Goal: Information Seeking & Learning: Learn about a topic

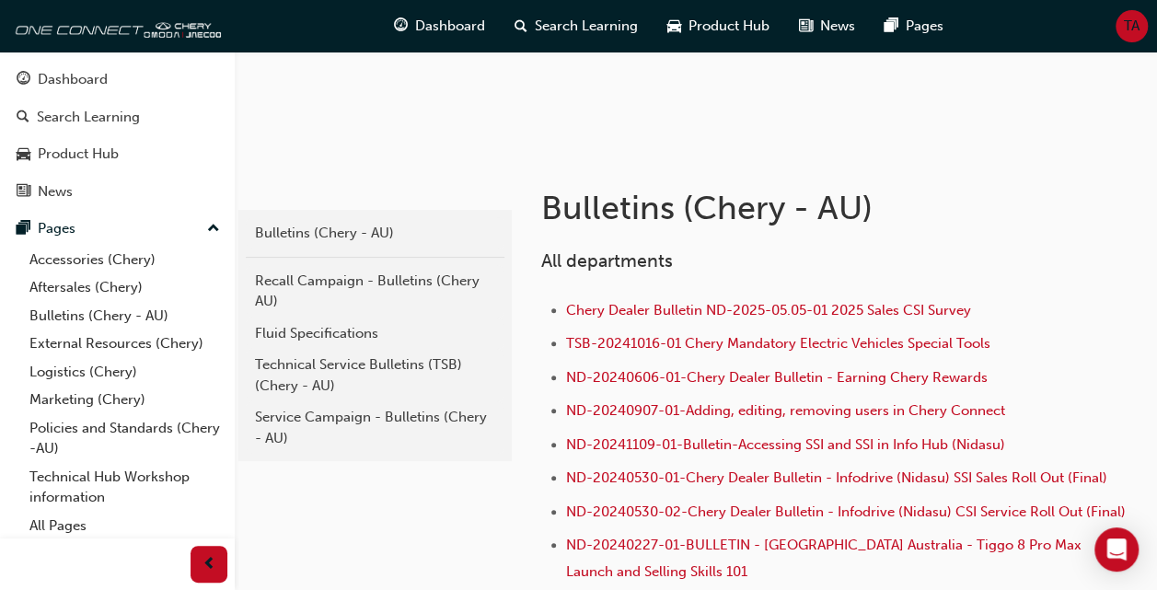
scroll to position [258, 0]
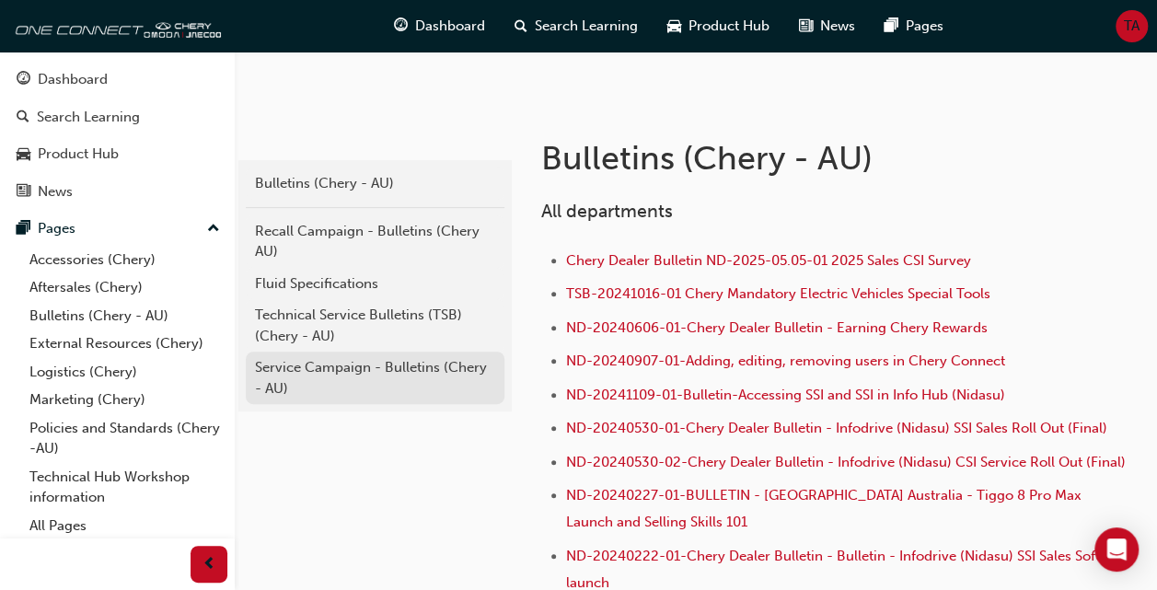
click at [414, 363] on div "Service Campaign - Bulletins (Chery - AU)" at bounding box center [375, 377] width 240 height 41
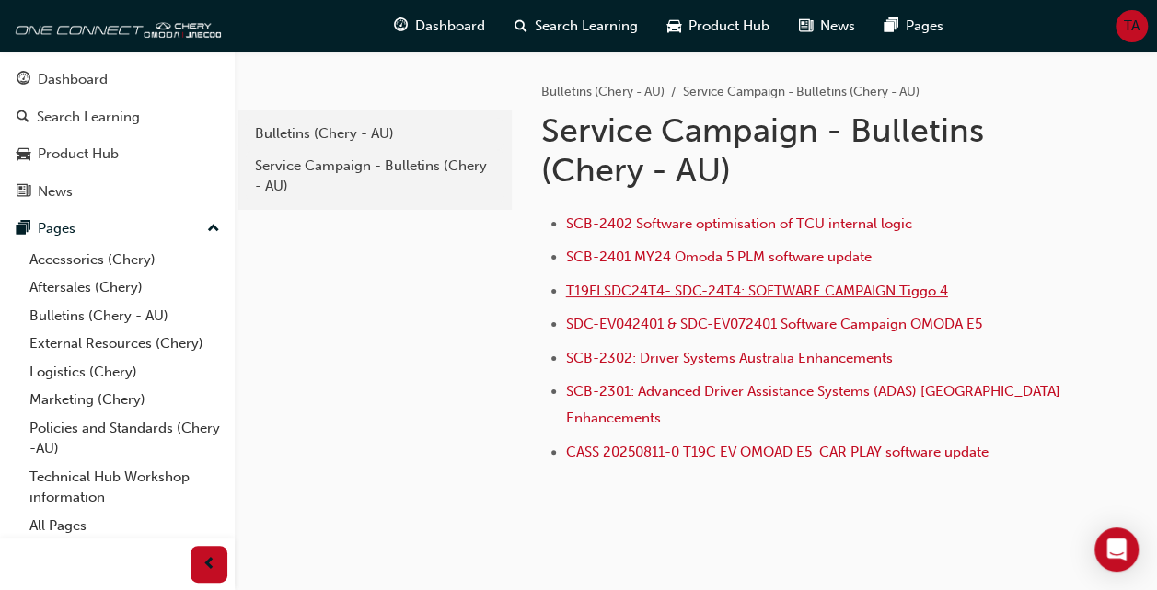
click at [758, 289] on span "T19FLSDC24T4- SDC-24T4: SOFTWARE CAMPAIGN Tiggo 4" at bounding box center [757, 290] width 382 height 17
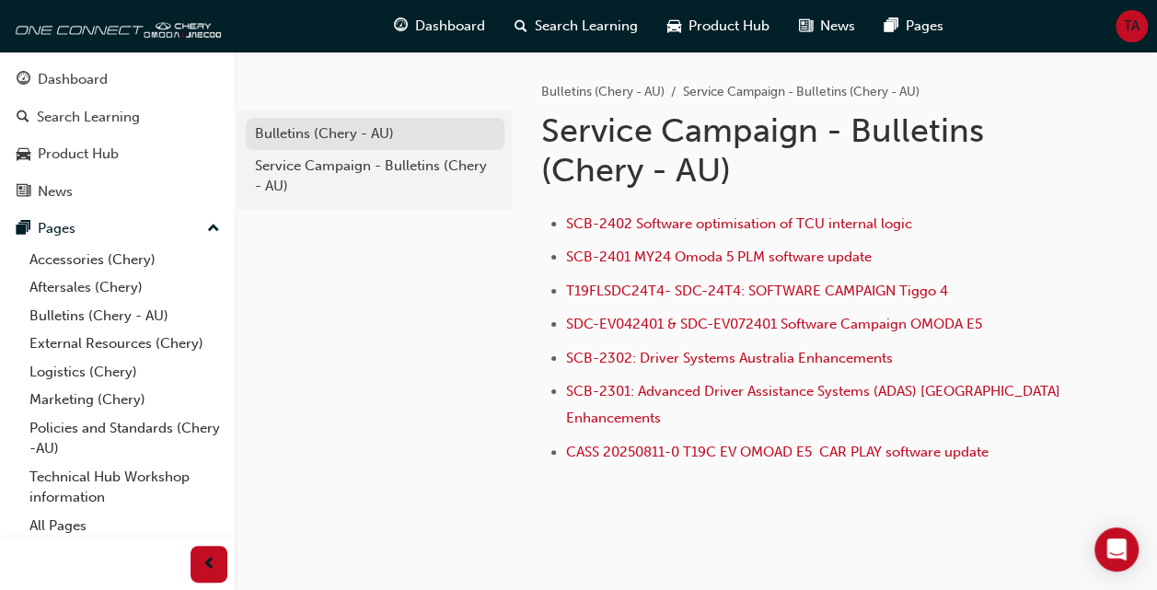
click at [344, 136] on div "Bulletins (Chery - AU)" at bounding box center [375, 133] width 240 height 21
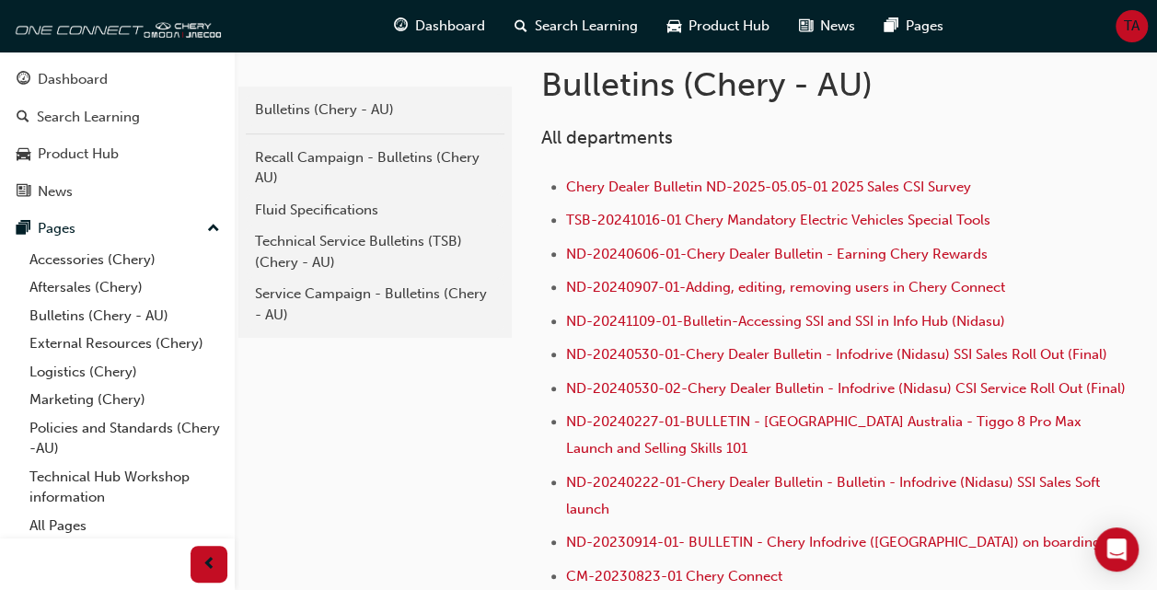
scroll to position [368, 0]
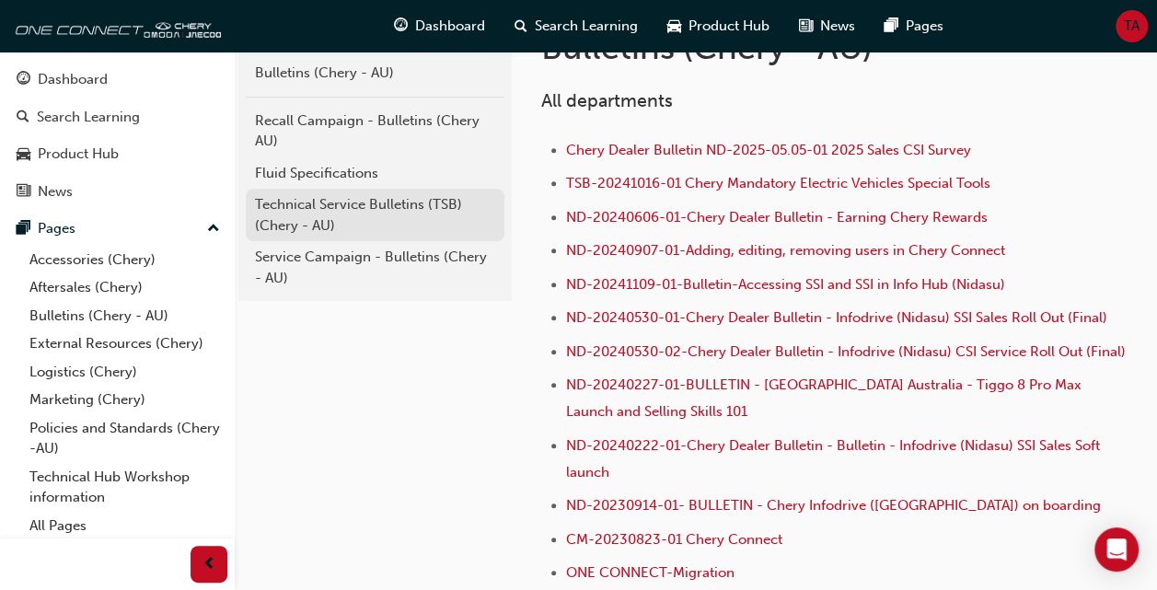
click at [386, 206] on div "Technical Service Bulletins (TSB) (Chery - AU)" at bounding box center [375, 214] width 240 height 41
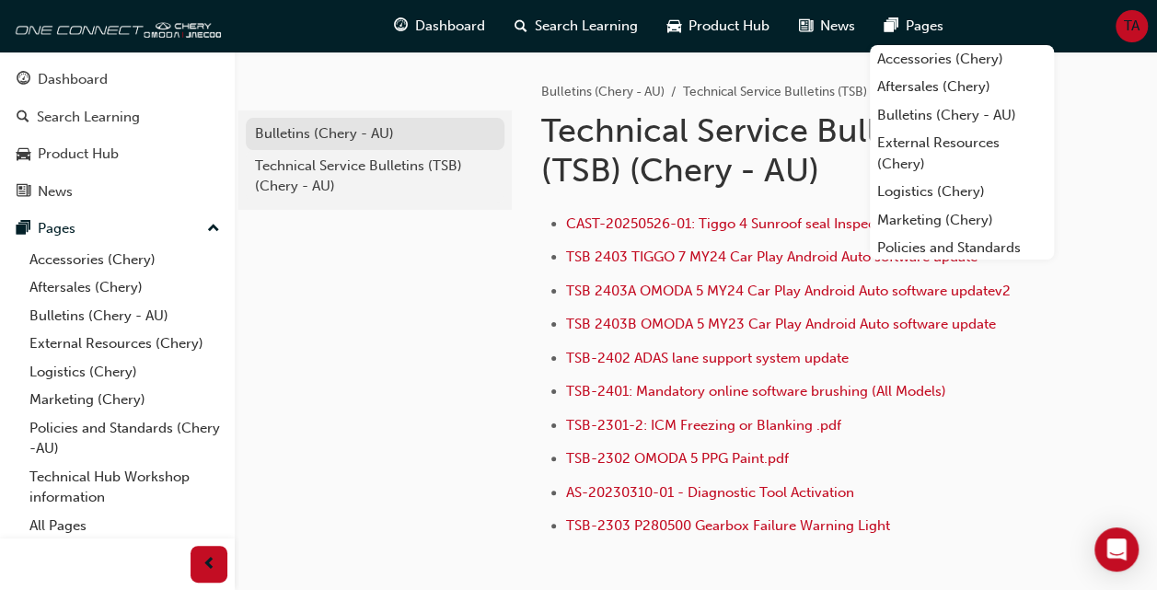
click at [333, 128] on div "Bulletins (Chery - AU)" at bounding box center [375, 133] width 240 height 21
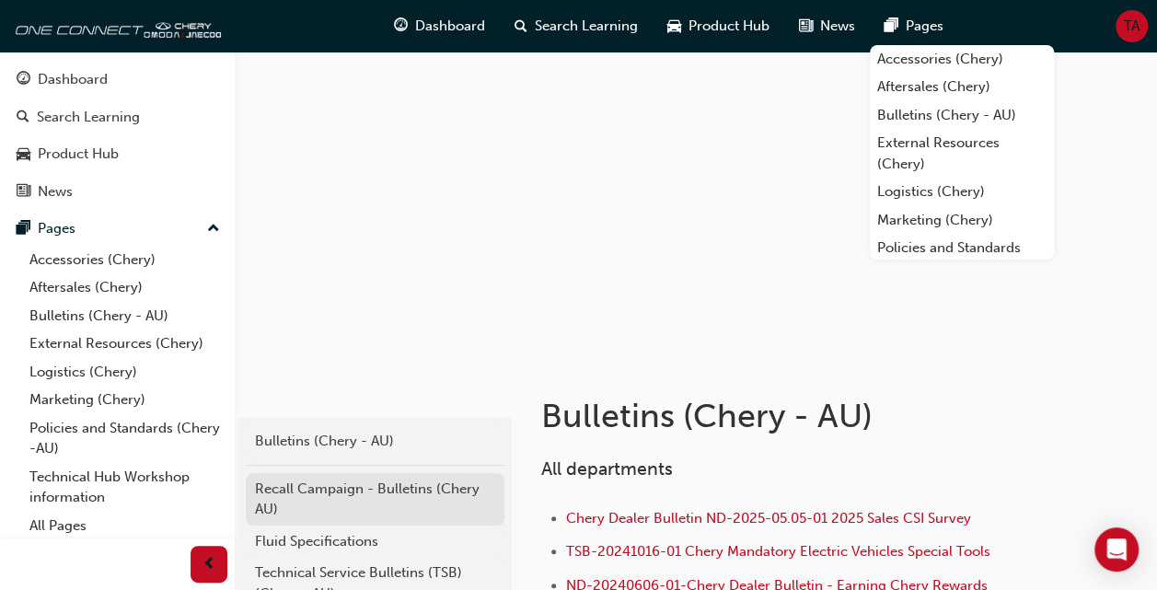
click at [380, 495] on div "Recall Campaign - Bulletins (Chery AU)" at bounding box center [375, 498] width 240 height 41
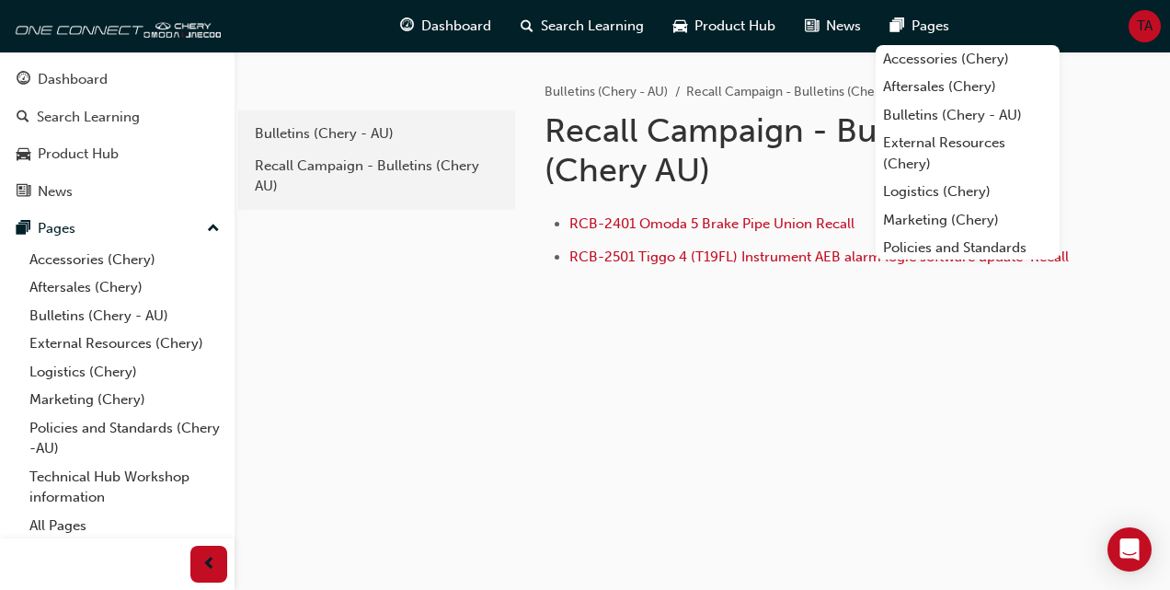
click at [968, 307] on div "1e7b06ea-b0c7-4147-b564-abc51d7f1ba4 Bulletins (Chery - AU) Recall Campaign - B…" at bounding box center [703, 199] width 936 height 294
